Goal: Task Accomplishment & Management: Use online tool/utility

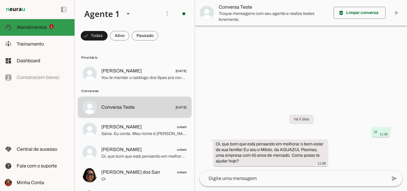
click at [30, 25] on span "Atendimentos" at bounding box center [32, 27] width 30 height 5
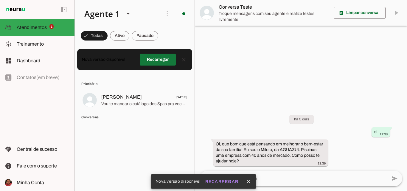
click at [149, 64] on span at bounding box center [158, 59] width 36 height 14
